Goal: Transaction & Acquisition: Purchase product/service

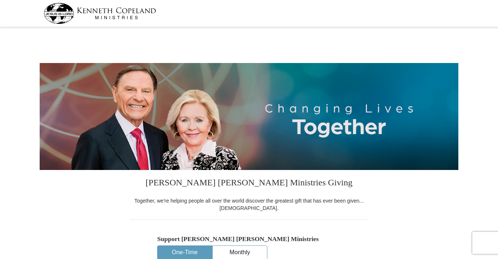
select select "[GEOGRAPHIC_DATA]"
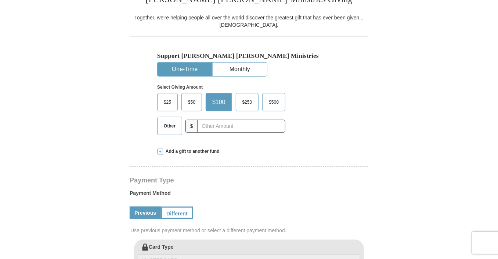
click at [152, 95] on div "Support [PERSON_NAME] [PERSON_NAME] Ministries One-Time Monthly Select Giving A…" at bounding box center [249, 88] width 239 height 105
click at [165, 100] on span "$25" at bounding box center [167, 102] width 15 height 11
click at [0, 0] on input "$25" at bounding box center [0, 0] width 0 height 0
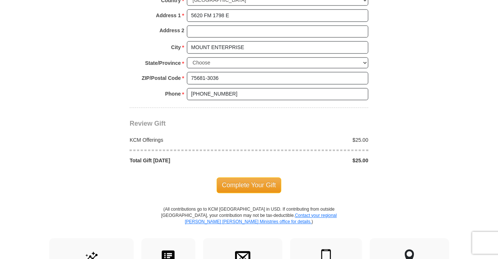
scroll to position [599, 0]
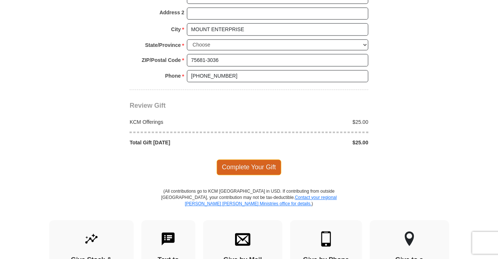
click at [255, 160] on span "Complete Your Gift" at bounding box center [249, 167] width 65 height 15
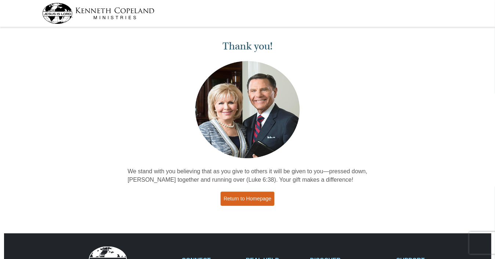
click at [249, 197] on link "Return to Homepage" at bounding box center [248, 199] width 54 height 14
